Goal: Find specific page/section

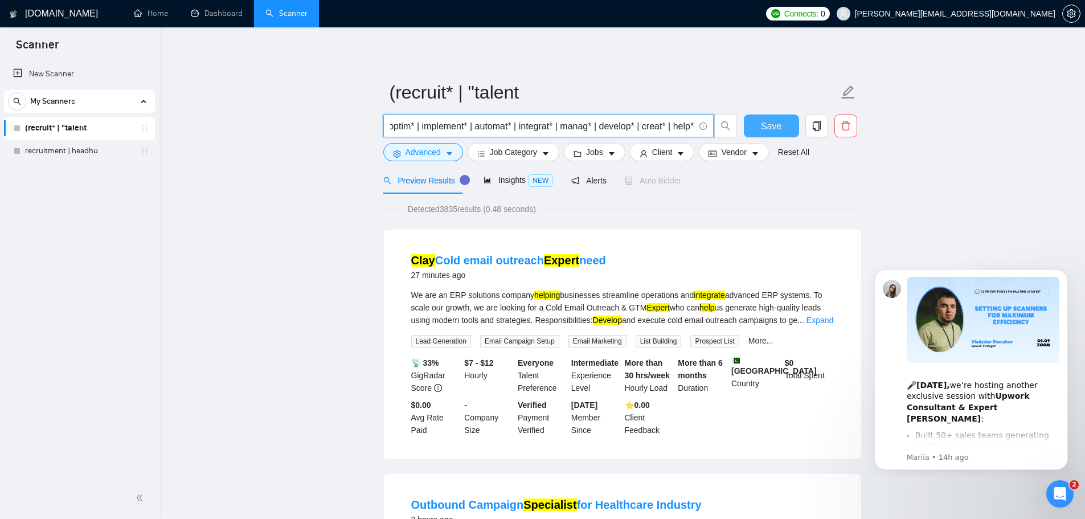
scroll to position [0, 793]
drag, startPoint x: 390, startPoint y: 125, endPoint x: 764, endPoint y: 130, distance: 374.8
click at [764, 130] on div "("[DOMAIN_NAME]" | clay* | "clay automation" | "clay tool" | "clay platform" | …" at bounding box center [620, 128] width 478 height 28
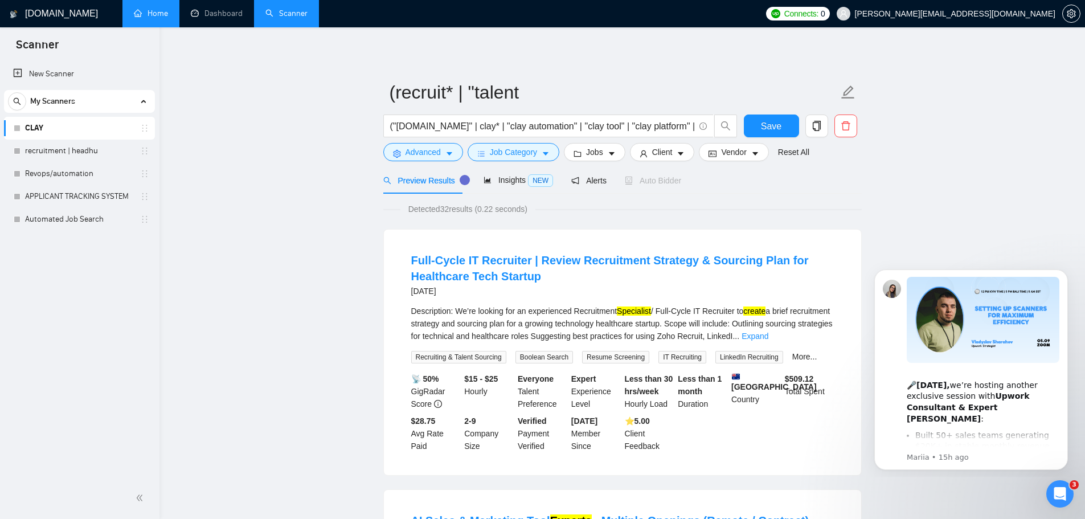
click at [155, 10] on link "Home" at bounding box center [151, 14] width 34 height 10
